Goal: Browse casually: Explore the website without a specific task or goal

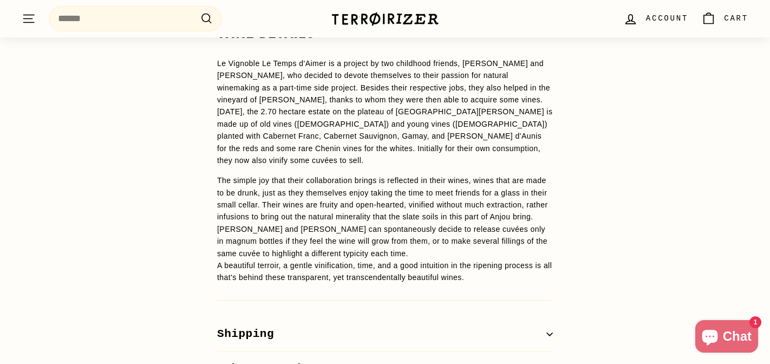
scroll to position [860, 0]
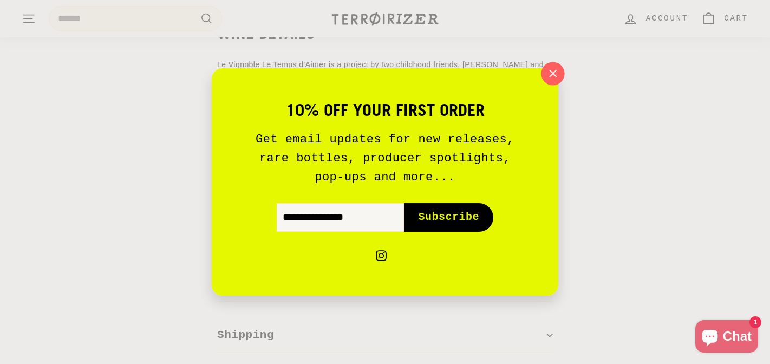
click at [555, 67] on icon "button" at bounding box center [553, 74] width 16 height 16
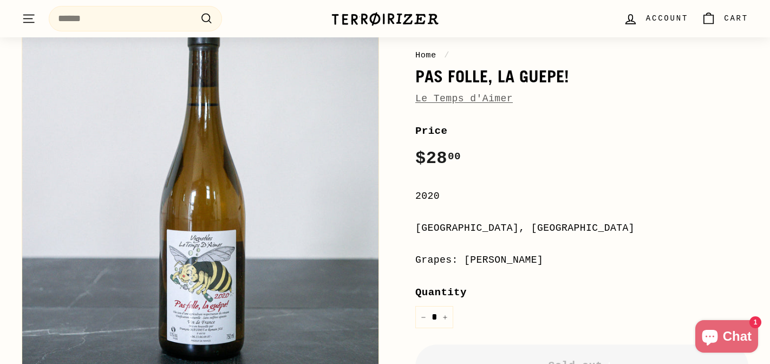
scroll to position [107, 0]
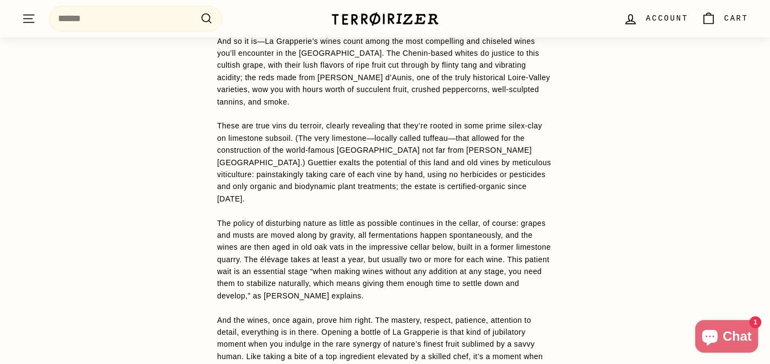
scroll to position [1072, 0]
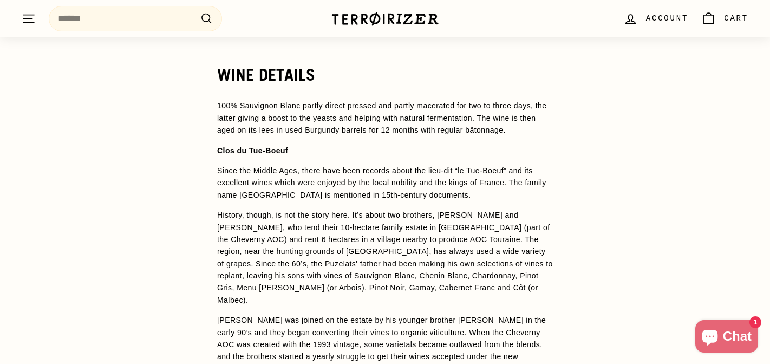
scroll to position [856, 0]
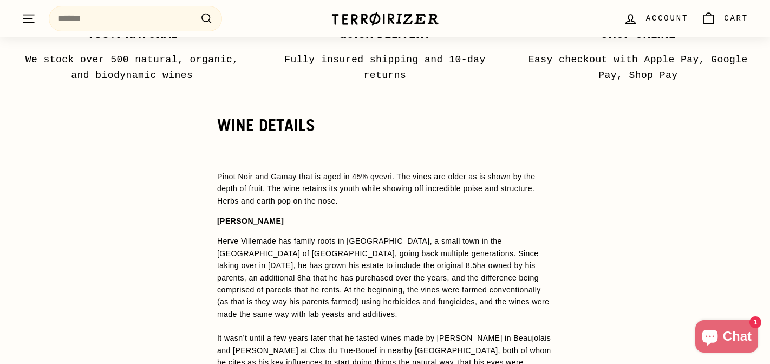
scroll to position [817, 0]
